Goal: Task Accomplishment & Management: Contribute content

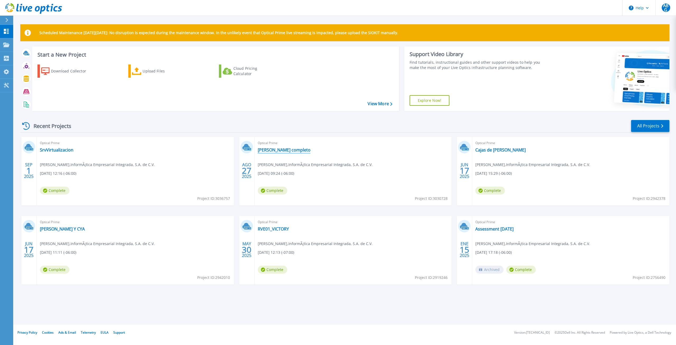
click at [276, 150] on link "[PERSON_NAME] completo" at bounding box center [284, 149] width 53 height 5
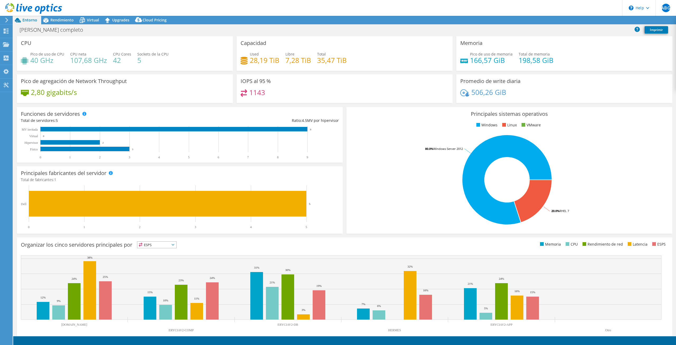
select select "USD"
click at [571, 20] on link "Reports" at bounding box center [578, 20] width 25 height 8
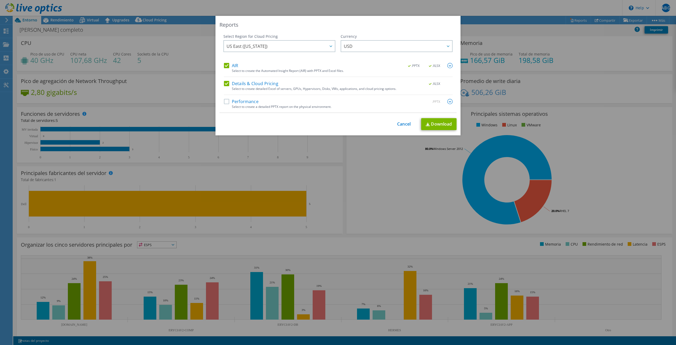
click at [227, 100] on label "Performance" at bounding box center [241, 101] width 35 height 5
click at [0, 0] on input "Performance" at bounding box center [0, 0] width 0 height 0
click at [435, 124] on link "Download" at bounding box center [438, 124] width 35 height 12
click at [401, 125] on link "Cancel" at bounding box center [403, 123] width 13 height 5
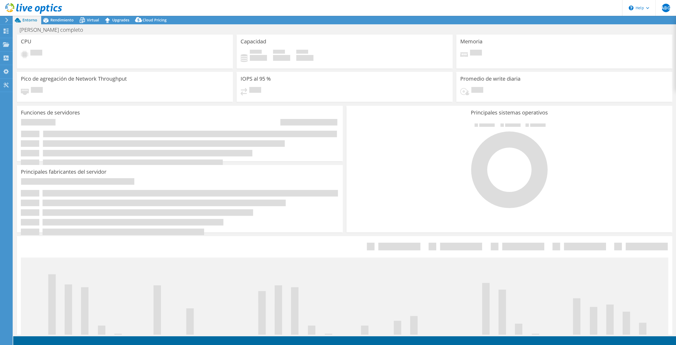
select select "USD"
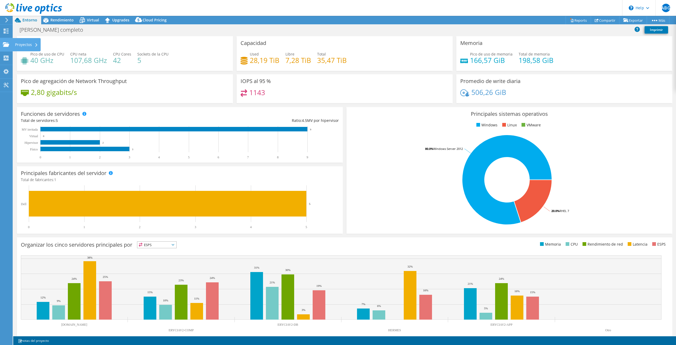
click at [8, 43] on icon at bounding box center [6, 44] width 6 height 5
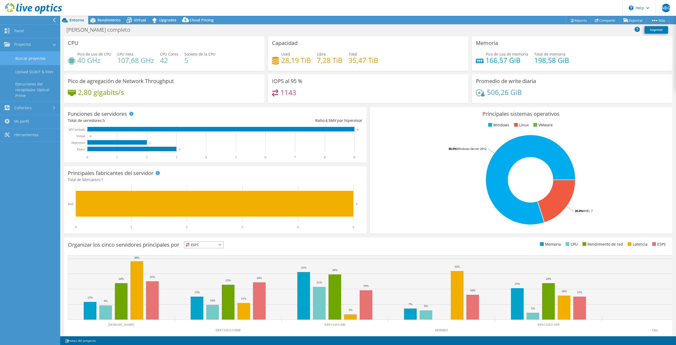
click at [25, 58] on link "Buscar proyectos" at bounding box center [30, 57] width 60 height 13
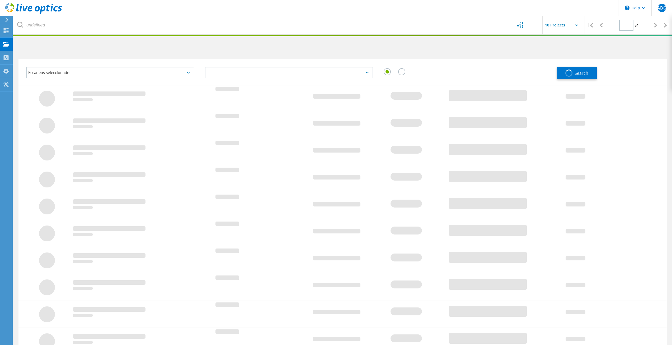
type input "1"
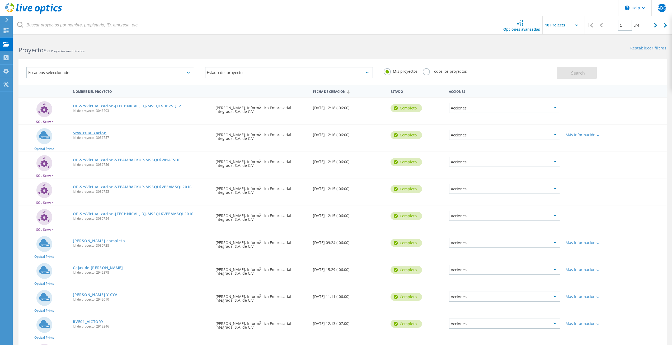
click at [95, 133] on link "SrvVirtualizacion" at bounding box center [90, 133] width 34 height 4
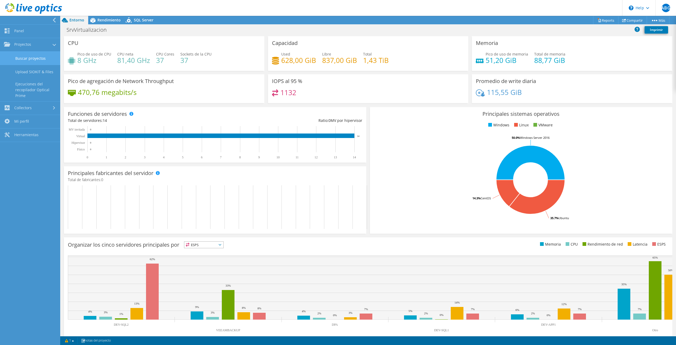
click at [38, 57] on link "Buscar proyectos" at bounding box center [30, 57] width 60 height 13
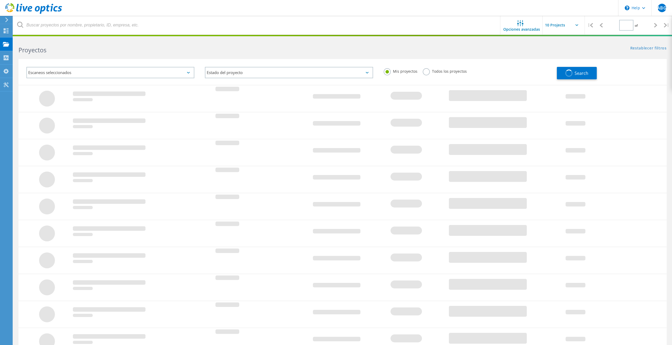
type input "1"
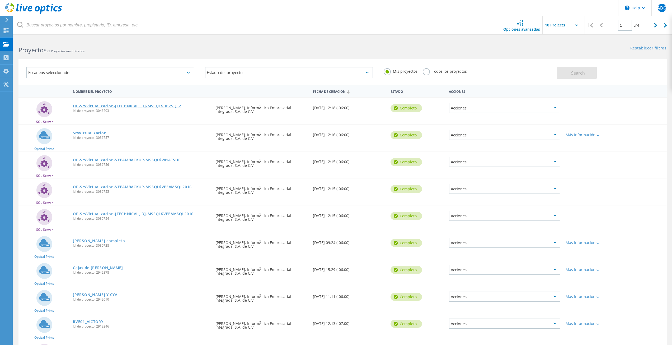
click at [95, 106] on link "OP-SrvVirtualizacion-[TECHNICAL_ID]-MSSQL$DEVSQL2" at bounding box center [127, 106] width 108 height 4
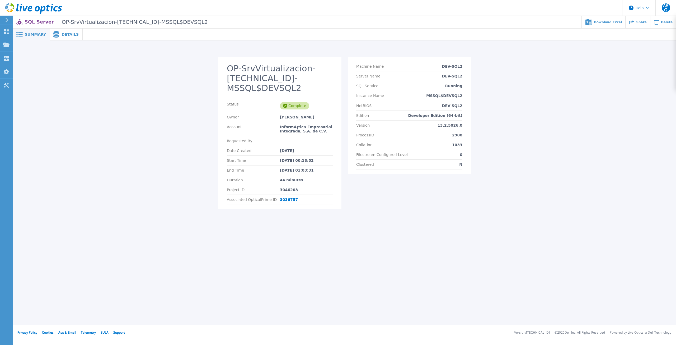
click at [339, 182] on section "OP-SrvVirtualizacion-[TECHNICAL_ID]-MSSQL$DEVSQL2 Status Complete Owner [PERSON…" at bounding box center [279, 132] width 123 height 151
click at [397, 165] on div "Clustered N" at bounding box center [409, 164] width 106 height 10
click at [407, 143] on div "Collation 1033" at bounding box center [409, 145] width 106 height 10
click at [397, 137] on div "ProcessID 2900" at bounding box center [409, 135] width 106 height 10
click at [395, 136] on div "ProcessID 2900" at bounding box center [409, 135] width 106 height 10
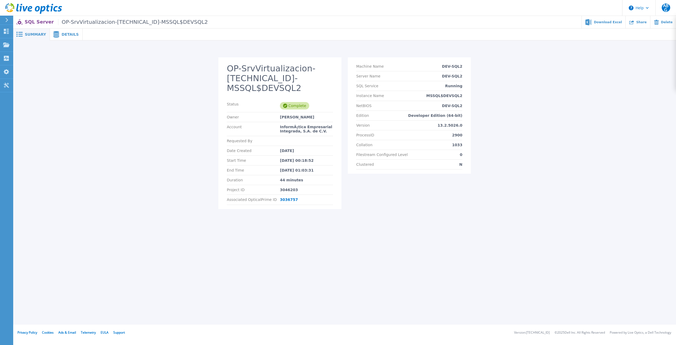
click at [395, 136] on div "ProcessID 2900" at bounding box center [409, 135] width 106 height 10
click at [347, 171] on div "OP-SrvVirtualizacion-10.10.16.193-MSSQL$DEVSQL2 Status Complete Owner Allan Bel…" at bounding box center [344, 136] width 252 height 158
click at [313, 185] on div "Project ID 3046203" at bounding box center [280, 190] width 106 height 10
click at [72, 34] on span "Details" at bounding box center [70, 34] width 17 height 4
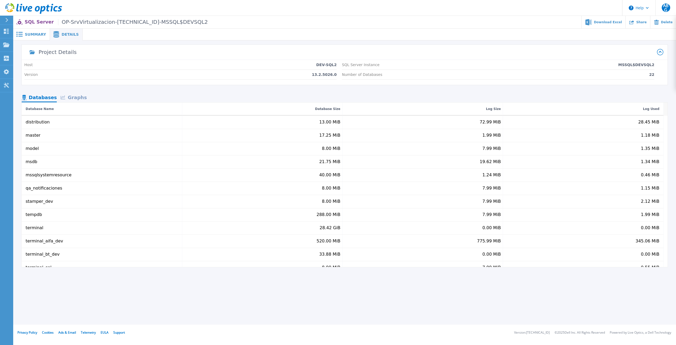
click at [77, 96] on div "Graphs" at bounding box center [74, 97] width 34 height 9
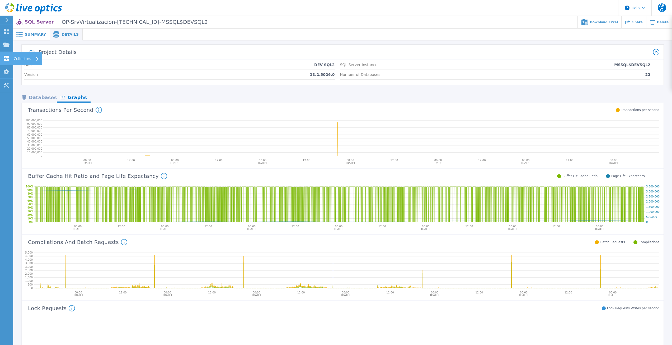
click at [14, 57] on p "Collectors" at bounding box center [22, 59] width 17 height 14
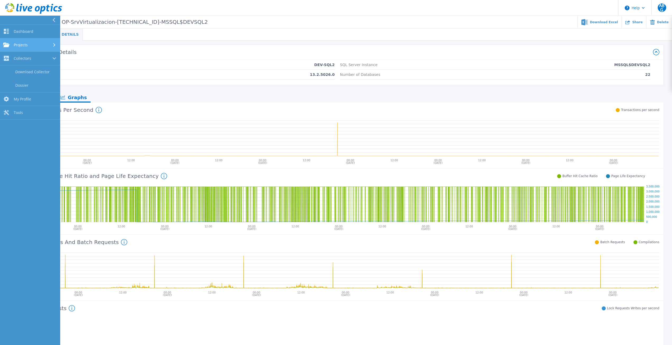
click at [26, 44] on span "Projects" at bounding box center [21, 45] width 14 height 5
click at [27, 57] on link "Search Projects" at bounding box center [30, 58] width 60 height 13
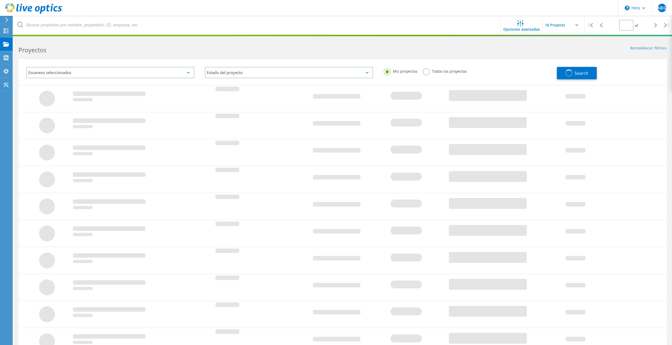
type input "1"
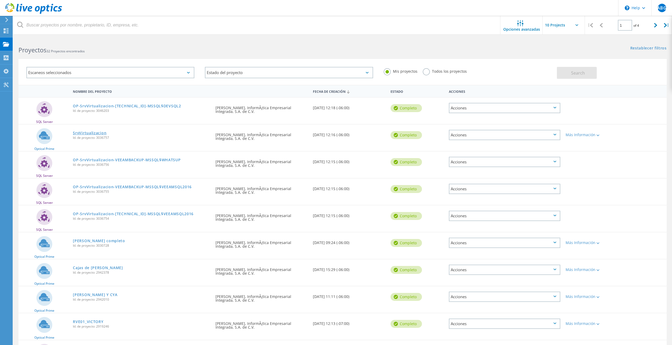
click at [86, 133] on link "SrvVirtualizacion" at bounding box center [90, 133] width 34 height 4
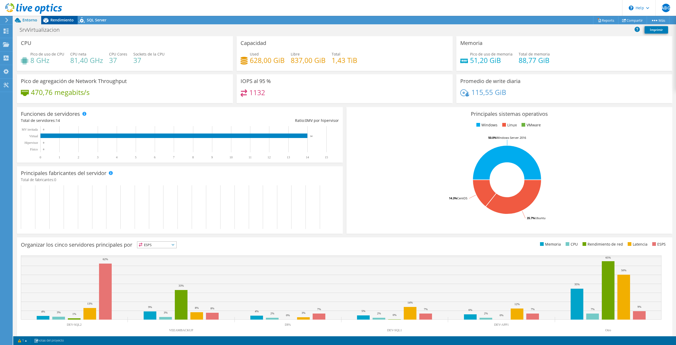
click at [70, 19] on span "Rendimiento" at bounding box center [61, 19] width 23 height 5
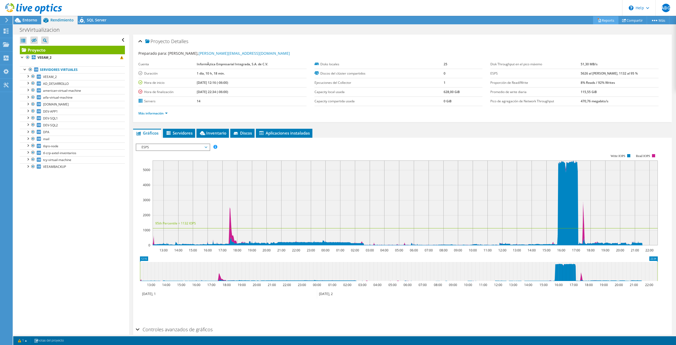
click at [609, 21] on link "Reports" at bounding box center [605, 20] width 25 height 8
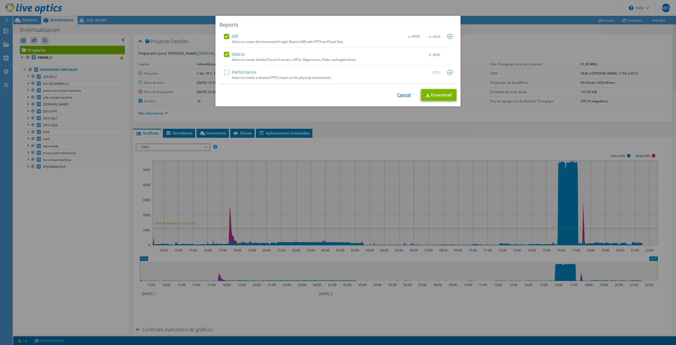
click at [403, 92] on link "Cancel" at bounding box center [403, 94] width 13 height 5
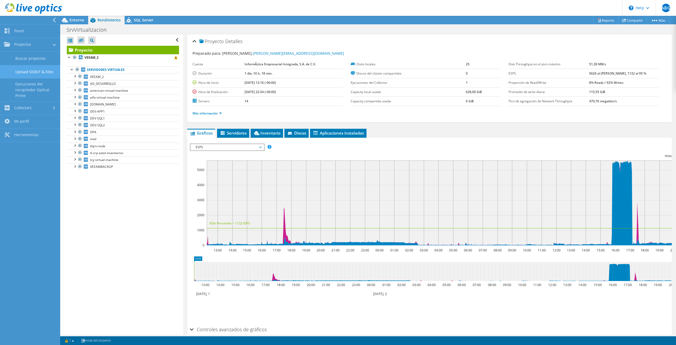
click at [24, 73] on link "Upload SIOKIT & Files" at bounding box center [30, 71] width 60 height 13
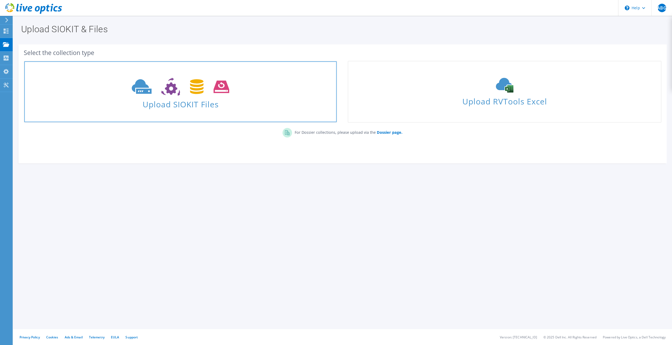
click at [191, 102] on span "Upload SIOKIT Files" at bounding box center [180, 102] width 312 height 11
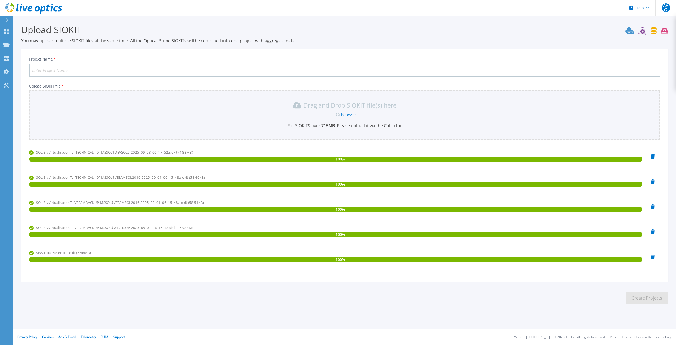
click at [181, 67] on input "Project Name *" at bounding box center [344, 70] width 631 height 13
type input "t"
type input "TERMINAL LOGISTICS"
click at [637, 303] on button "Create Projects" at bounding box center [647, 298] width 42 height 12
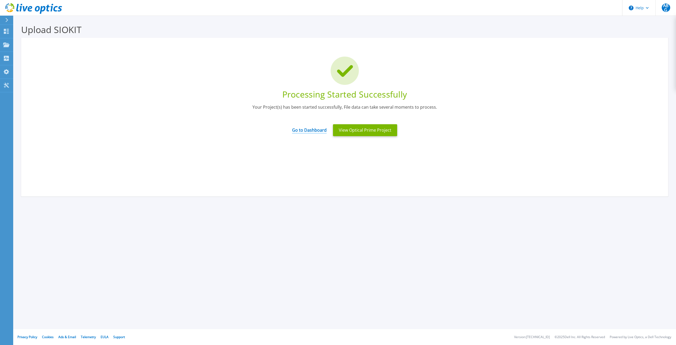
click at [302, 131] on link "Go to Dashboard" at bounding box center [309, 128] width 35 height 10
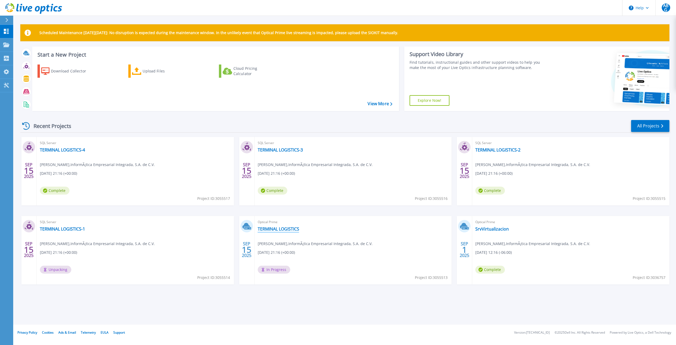
click at [284, 230] on link "TERMINAL LOGISTICS" at bounding box center [278, 228] width 41 height 5
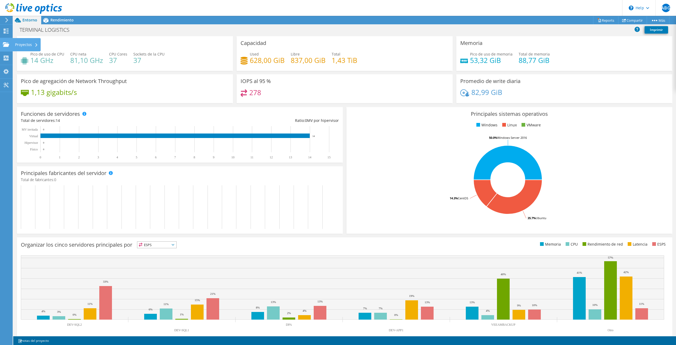
click at [8, 46] on icon at bounding box center [6, 44] width 6 height 5
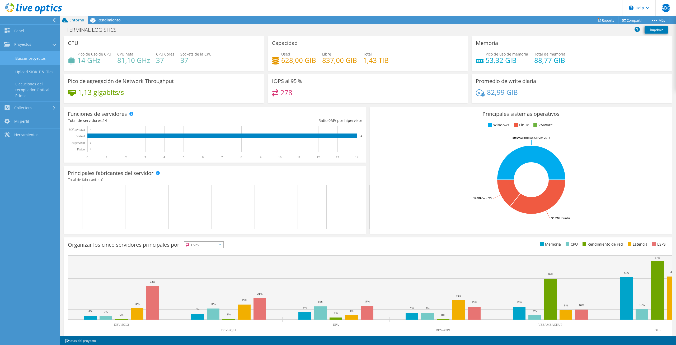
click at [31, 56] on link "Buscar proyectos" at bounding box center [30, 57] width 60 height 13
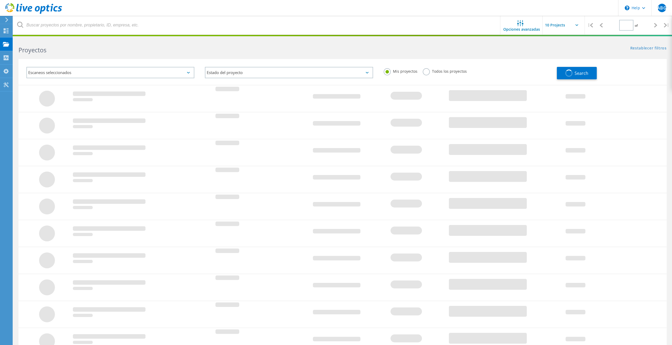
type input "1"
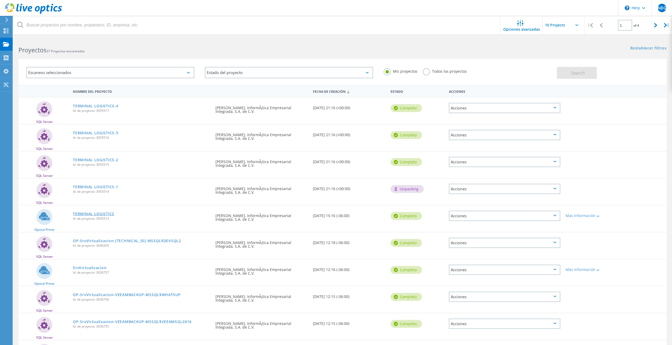
click at [101, 214] on link "TERMINAL LOGISTICS" at bounding box center [93, 214] width 41 height 4
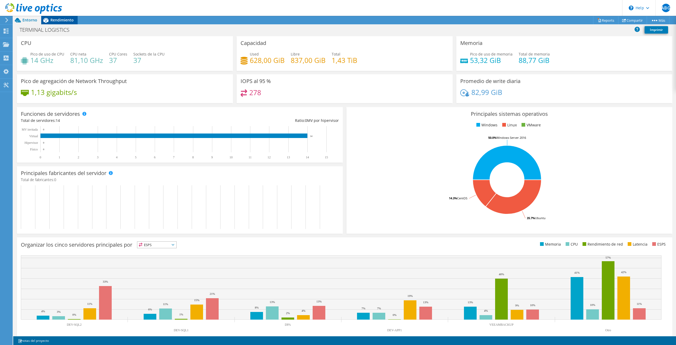
click at [64, 19] on span "Rendimiento" at bounding box center [61, 19] width 23 height 5
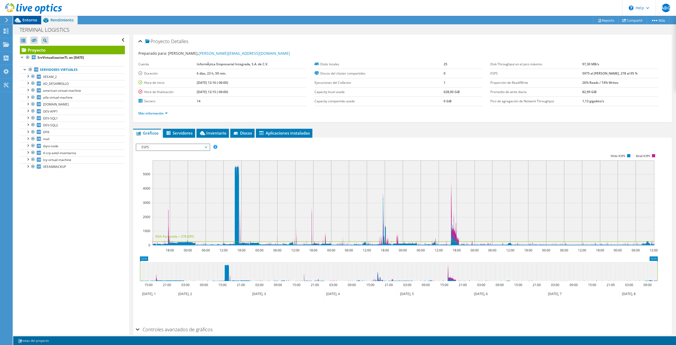
click at [30, 19] on span "Entorno" at bounding box center [29, 19] width 15 height 5
